Goal: Task Accomplishment & Management: Manage account settings

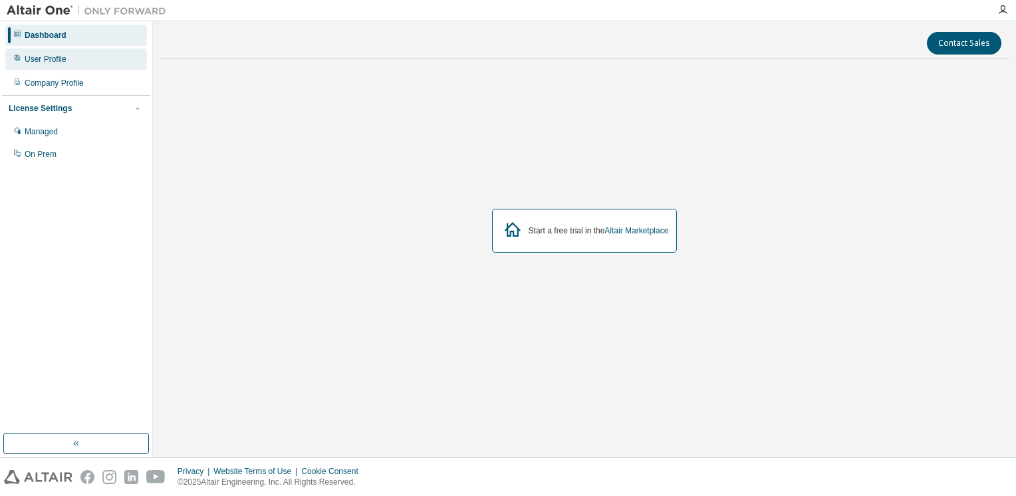
click at [74, 55] on div "User Profile" at bounding box center [76, 59] width 142 height 21
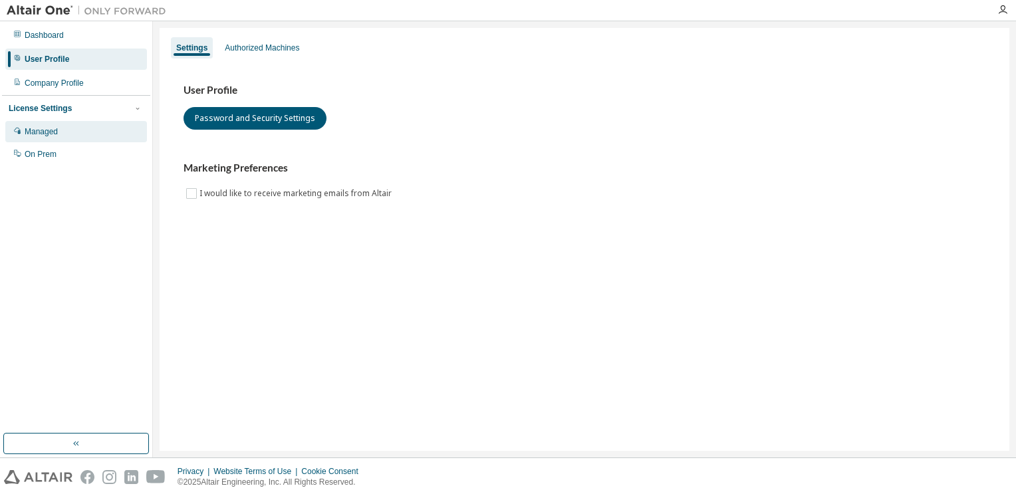
click at [73, 134] on div "Managed" at bounding box center [76, 131] width 142 height 21
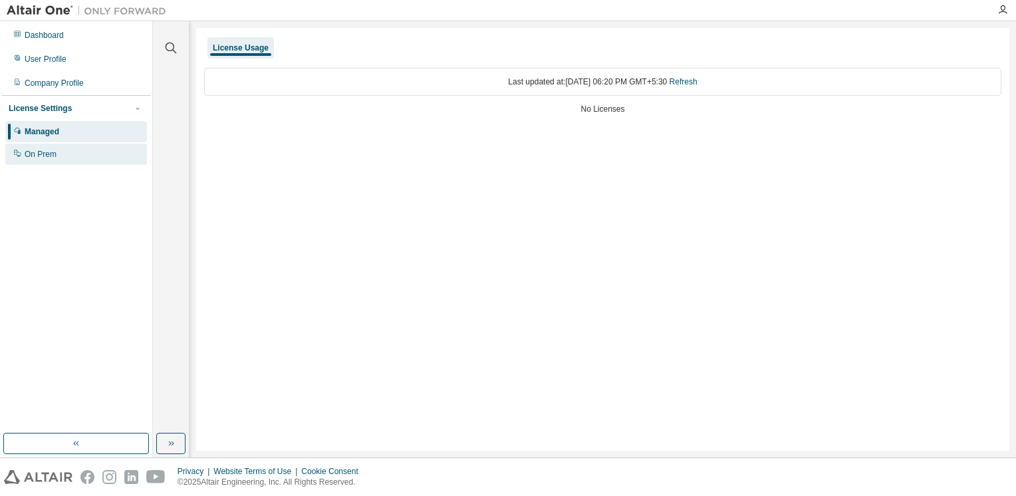
click at [50, 158] on div "On Prem" at bounding box center [41, 154] width 32 height 11
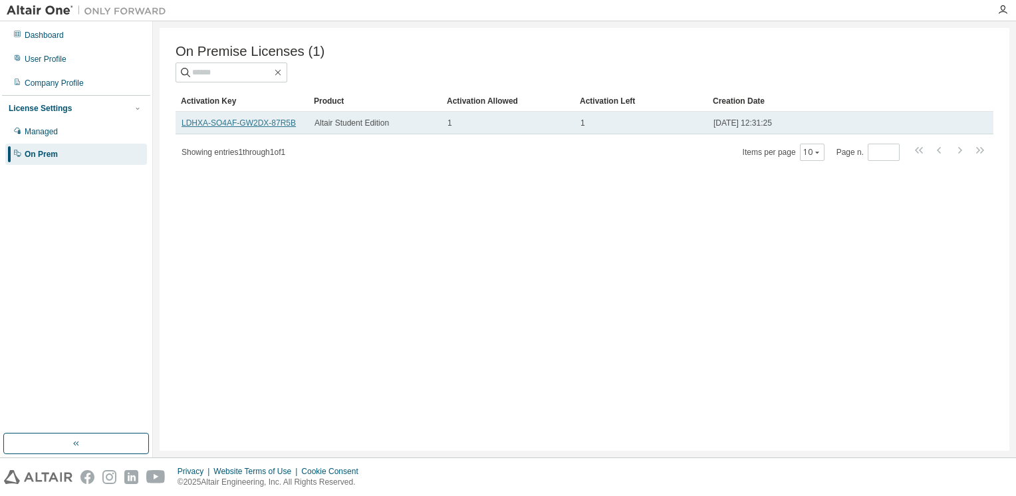
click at [271, 128] on link "LDHXA-SO4AF-GW2DX-87R5B" at bounding box center [239, 122] width 114 height 9
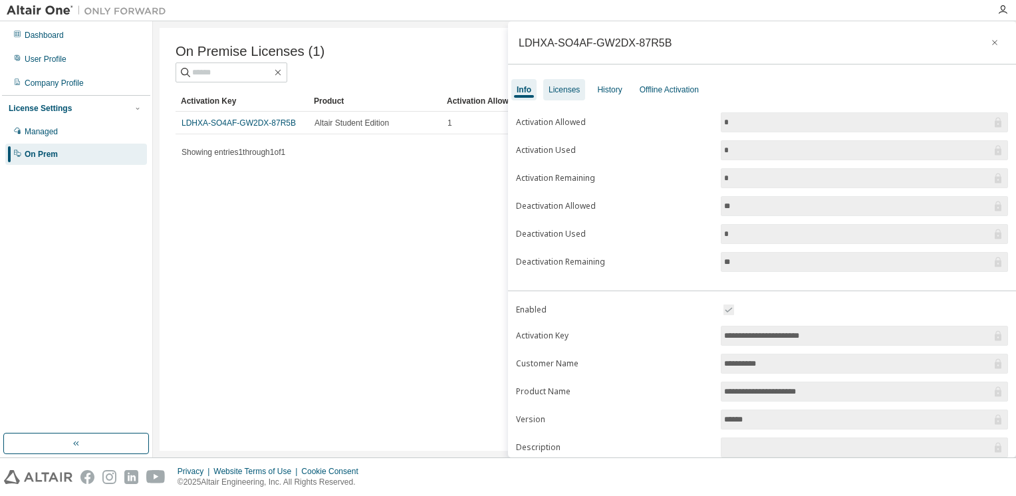
click at [571, 91] on div "Licenses" at bounding box center [564, 89] width 31 height 11
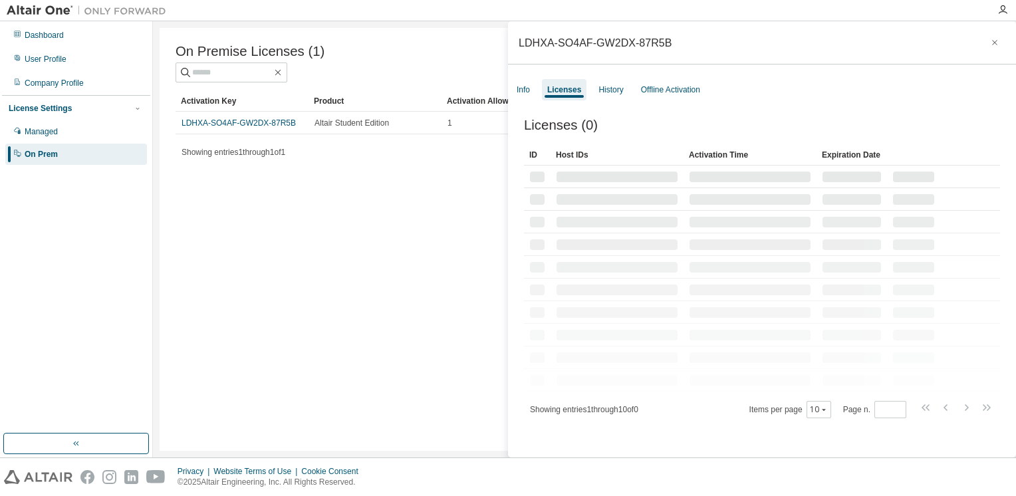
click at [571, 91] on div "Licenses" at bounding box center [564, 89] width 34 height 11
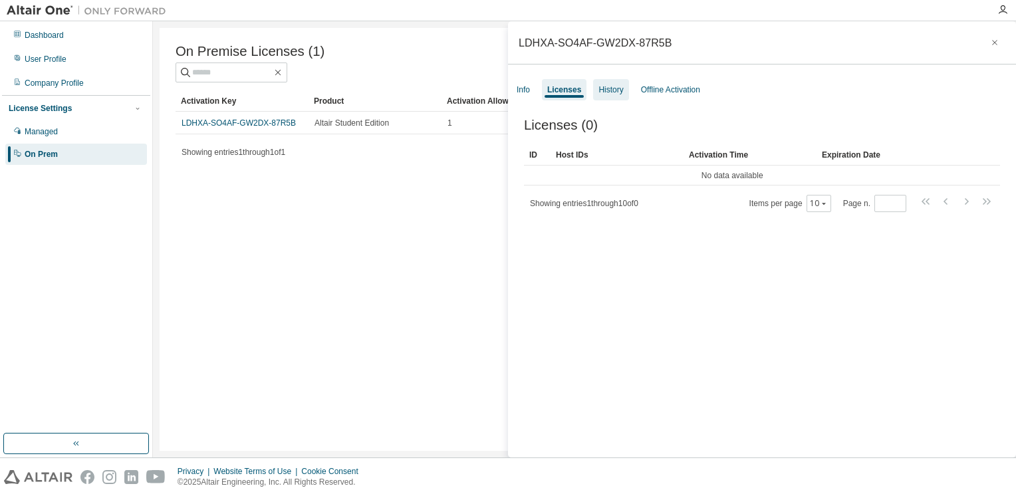
click at [612, 92] on div "History" at bounding box center [610, 89] width 25 height 11
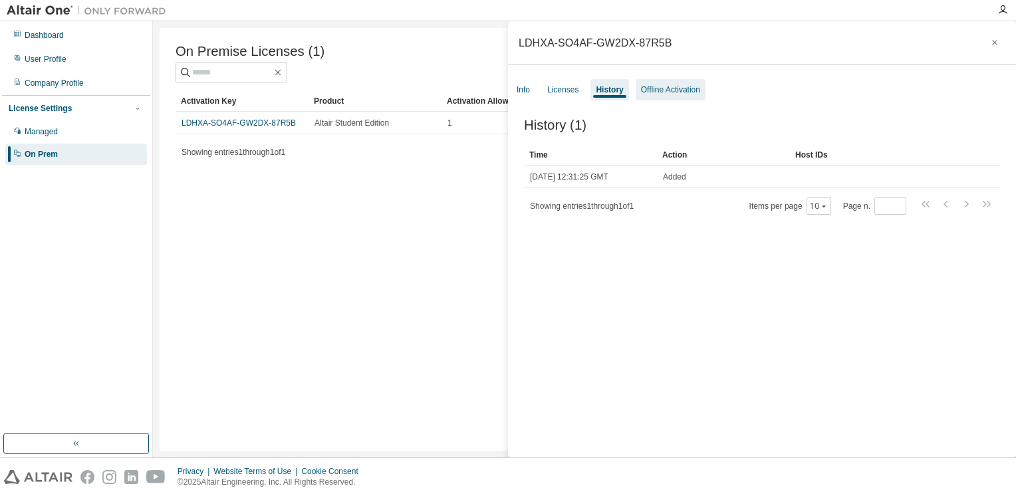
click at [677, 97] on div "Offline Activation" at bounding box center [671, 89] width 70 height 21
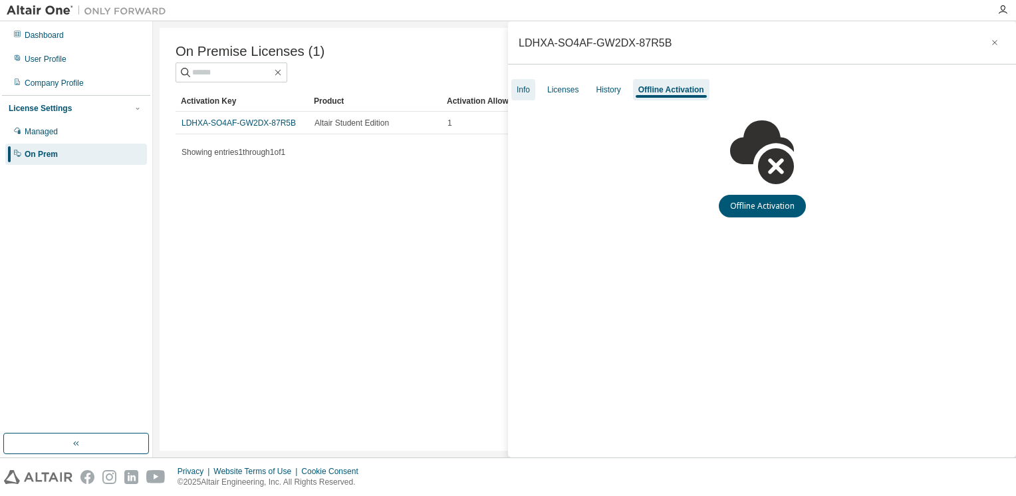
click at [517, 89] on div "Info" at bounding box center [523, 89] width 13 height 11
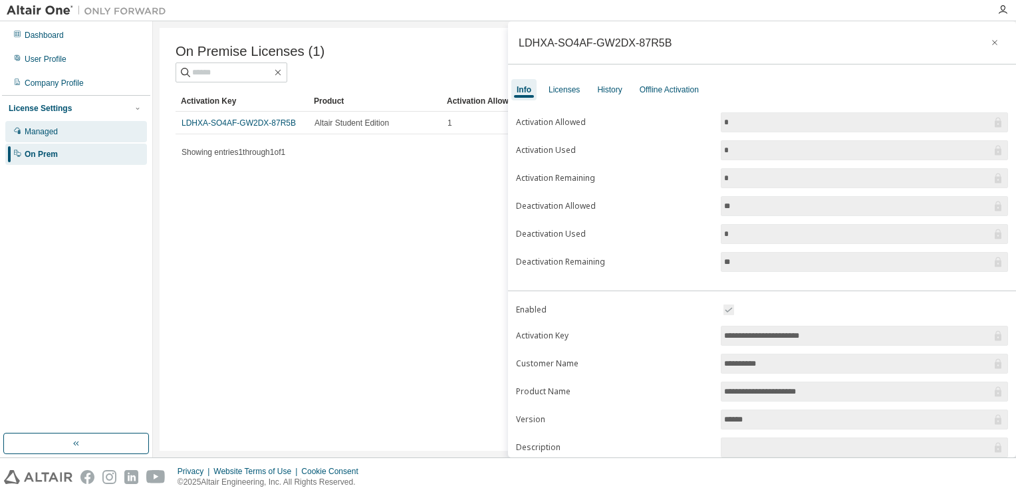
click at [74, 126] on div "Managed" at bounding box center [76, 131] width 142 height 21
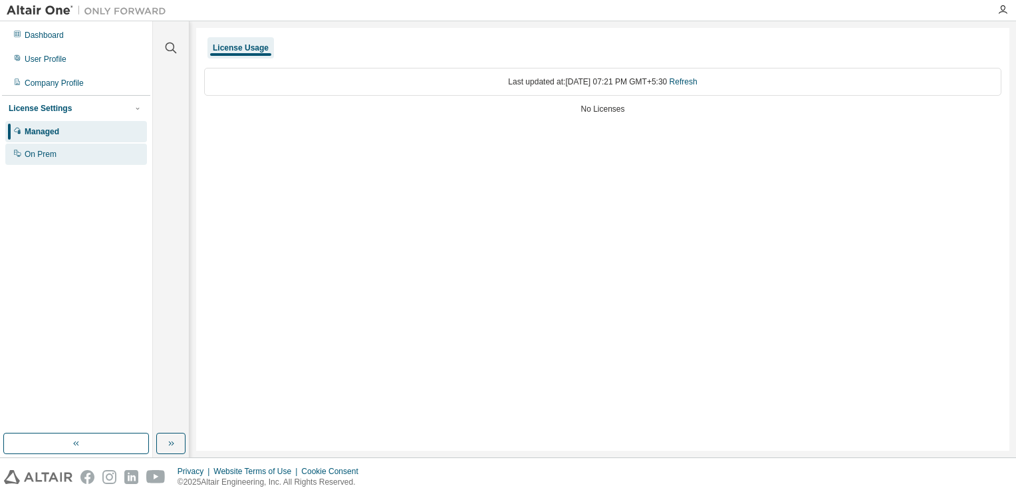
click at [23, 144] on div "On Prem" at bounding box center [76, 154] width 142 height 21
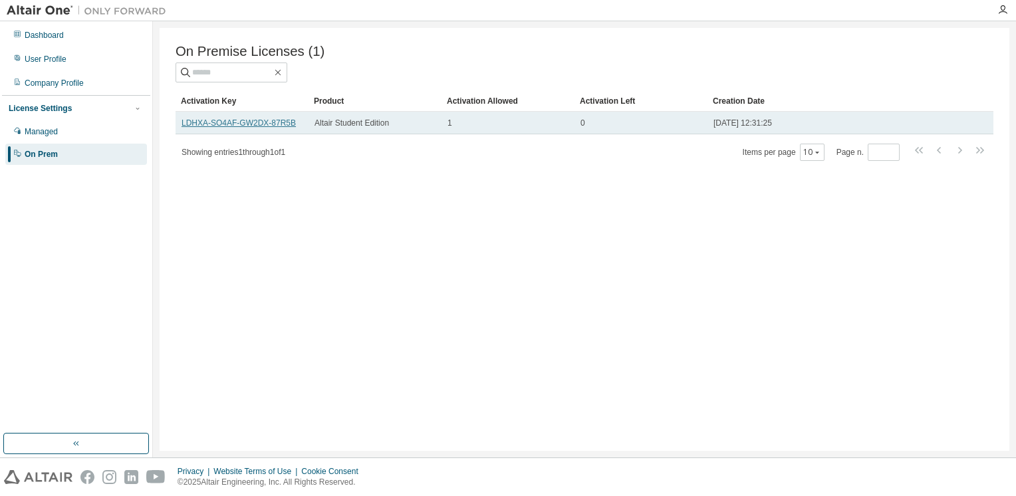
click at [267, 124] on link "LDHXA-SO4AF-GW2DX-87R5B" at bounding box center [239, 122] width 114 height 9
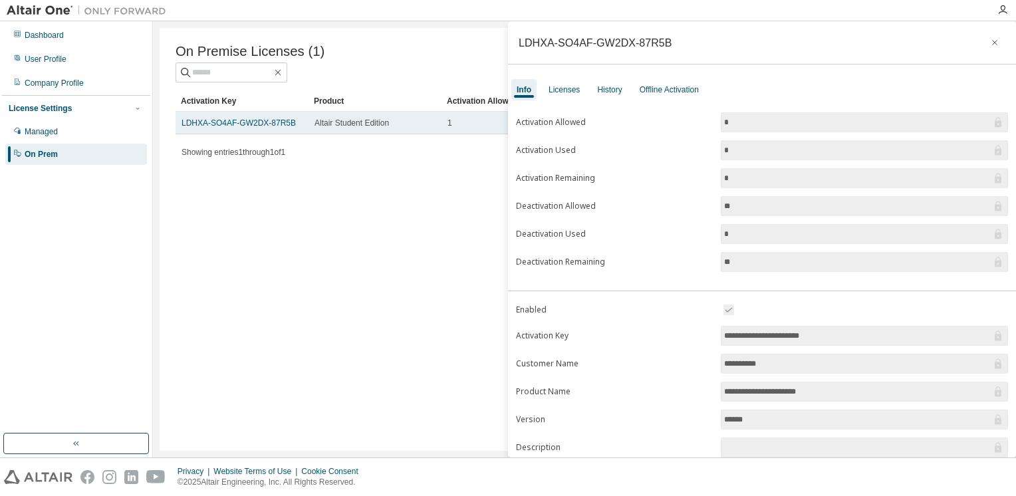
click at [503, 120] on div "1" at bounding box center [508, 123] width 121 height 11
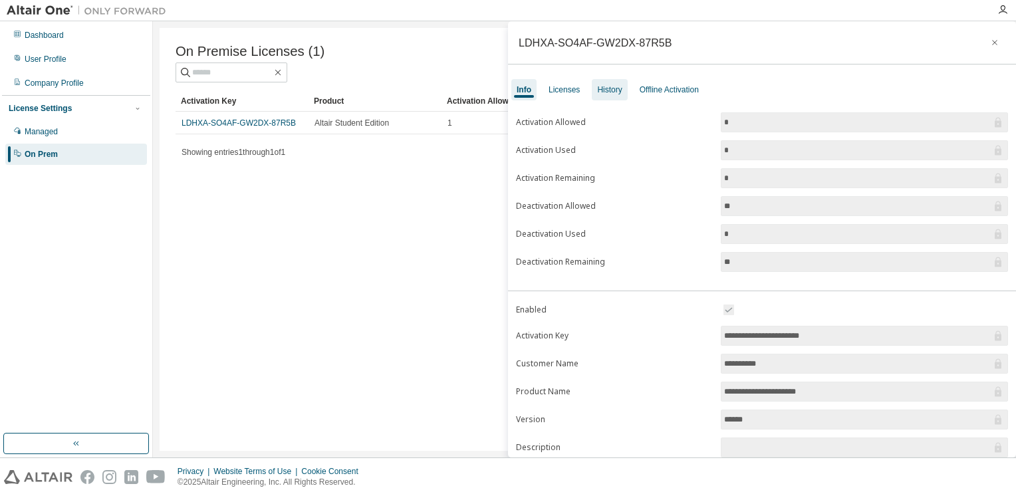
click at [597, 91] on div "History" at bounding box center [609, 89] width 25 height 11
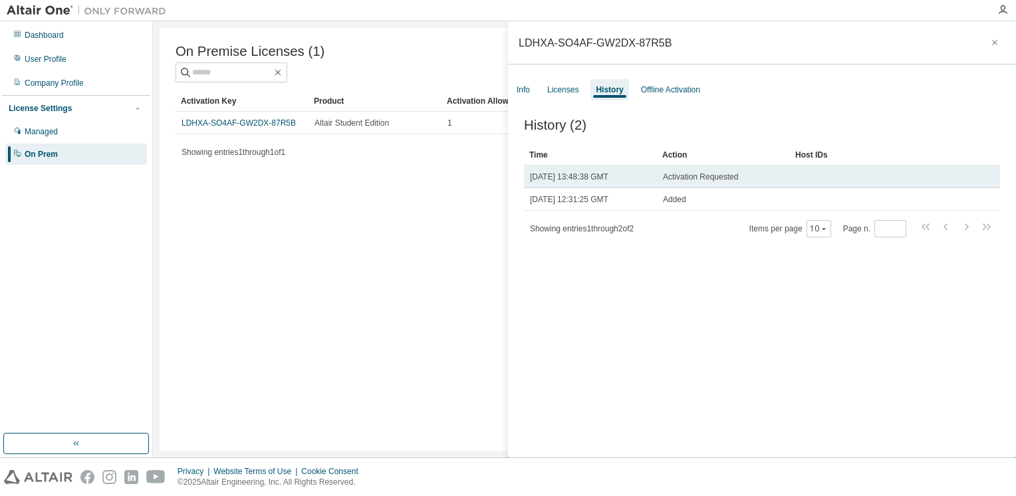
click at [605, 172] on td "Mon, 18 Aug 2025 13:48:38 GMT" at bounding box center [590, 177] width 133 height 23
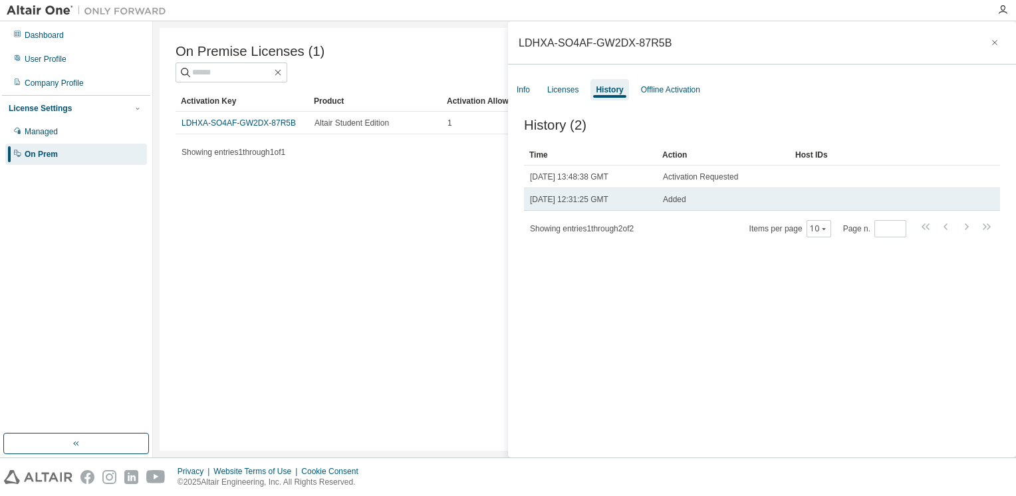
click at [608, 196] on td "Mon, 18 Aug 2025 12:31:25 GMT" at bounding box center [590, 199] width 133 height 23
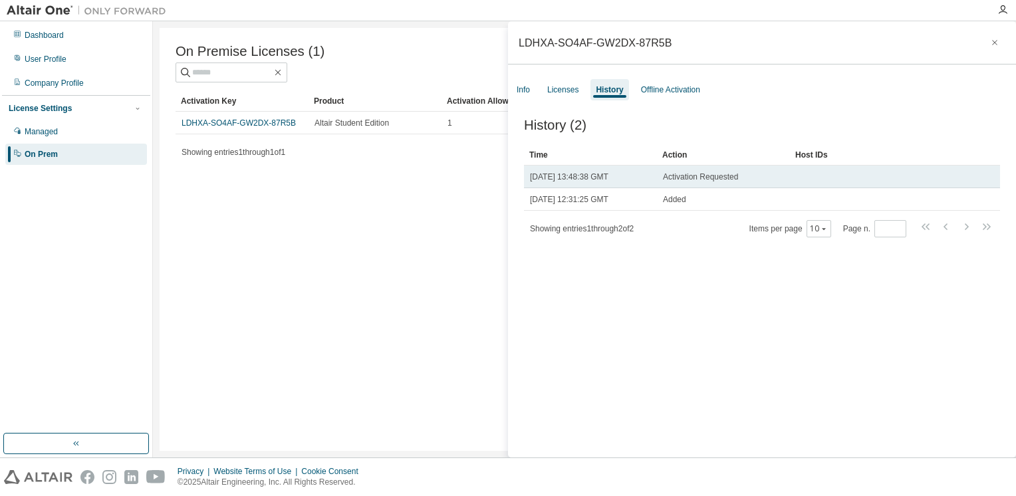
click at [607, 174] on span "Mon, 18 Aug 2025 13:48:38 GMT" at bounding box center [569, 177] width 78 height 11
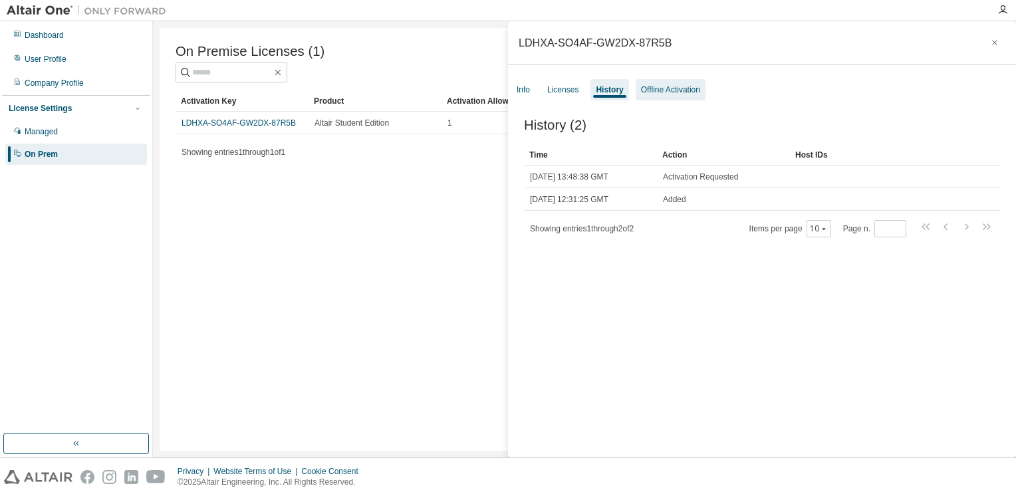
click at [668, 94] on div "Offline Activation" at bounding box center [670, 89] width 59 height 11
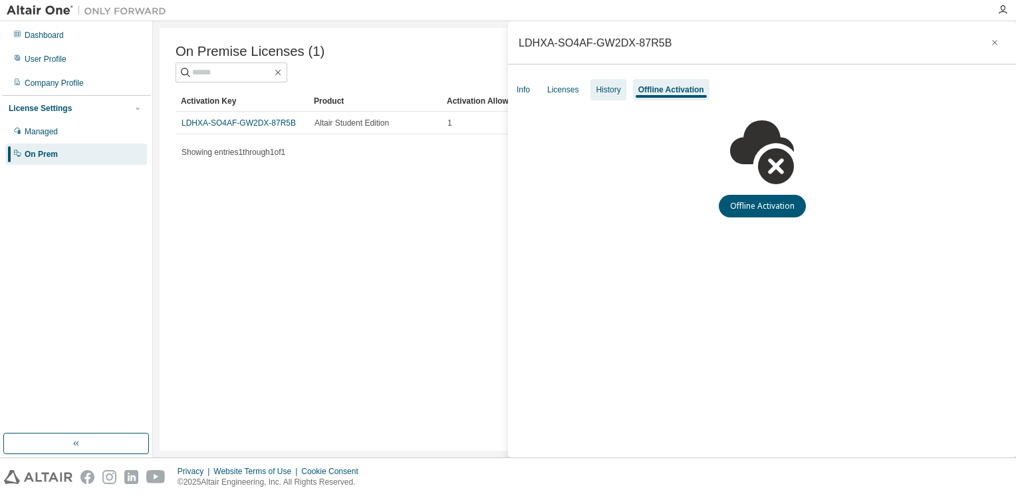
click at [606, 91] on div "History" at bounding box center [608, 89] width 25 height 11
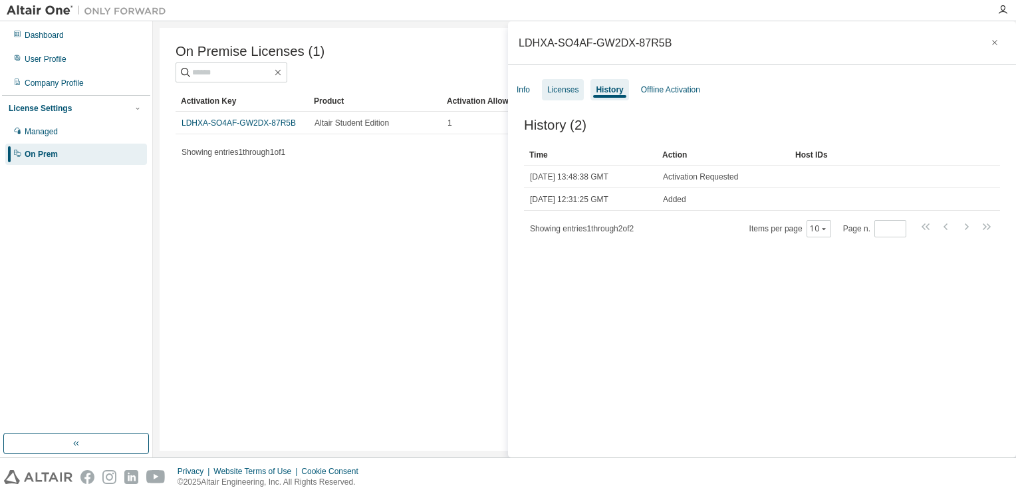
click at [559, 97] on div "Licenses" at bounding box center [563, 89] width 42 height 21
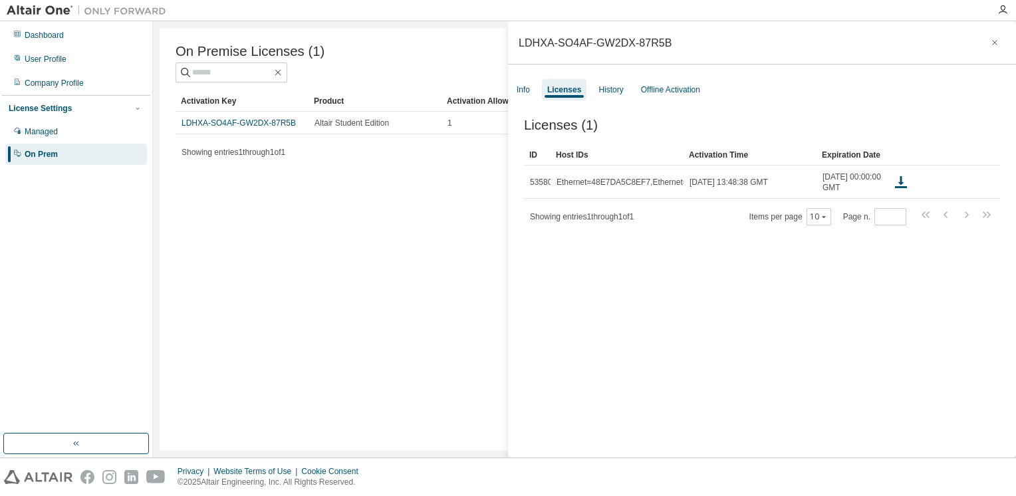
click at [669, 305] on div "Licenses (1) Clear Load Save Save As Field Operator Value Select filter Select …" at bounding box center [762, 290] width 508 height 376
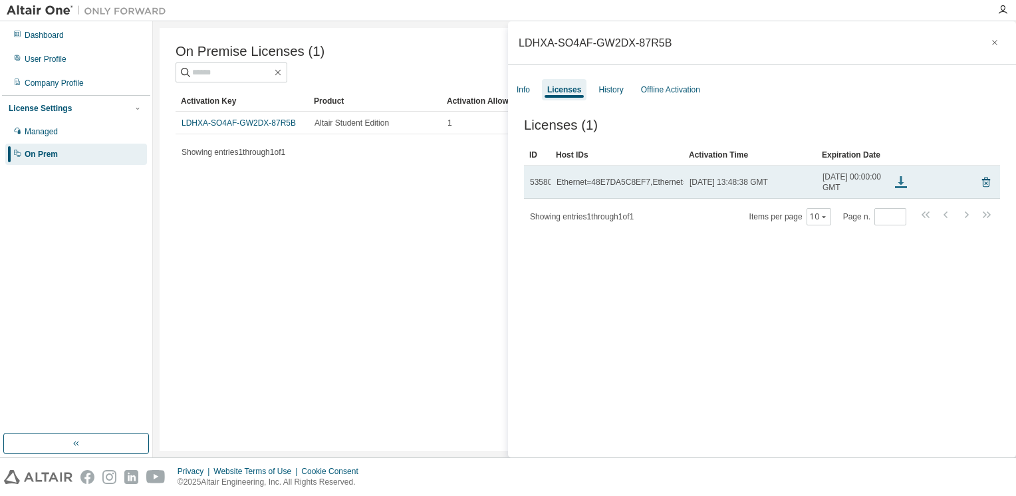
click at [904, 185] on icon at bounding box center [901, 182] width 16 height 16
